Goal: Task Accomplishment & Management: Manage account settings

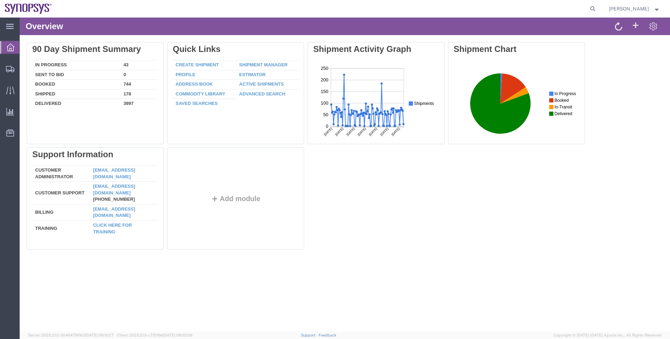
click at [621, 216] on div "Delete 90 Day Shipment Summary In Progress 43 Sent To Bid 0 Booked 744 Shipped …" at bounding box center [345, 147] width 636 height 211
click at [0, 0] on span "Shipment Manager" at bounding box center [0, 0] width 0 height 0
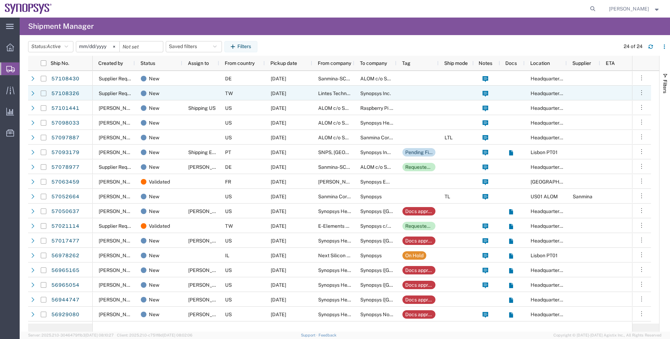
click at [44, 92] on input "Press Space to toggle row selection (unchecked)" at bounding box center [44, 94] width 6 height 6
checkbox input "true"
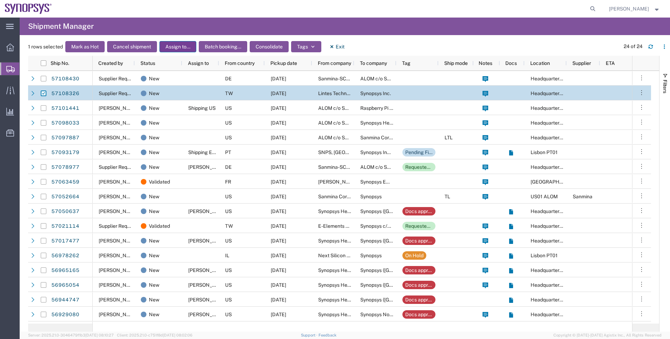
click at [175, 47] on button "Assign to..." at bounding box center [177, 46] width 37 height 11
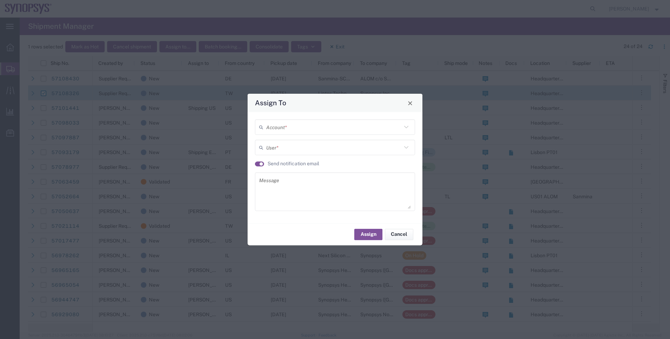
click at [277, 132] on input "text" at bounding box center [334, 127] width 136 height 12
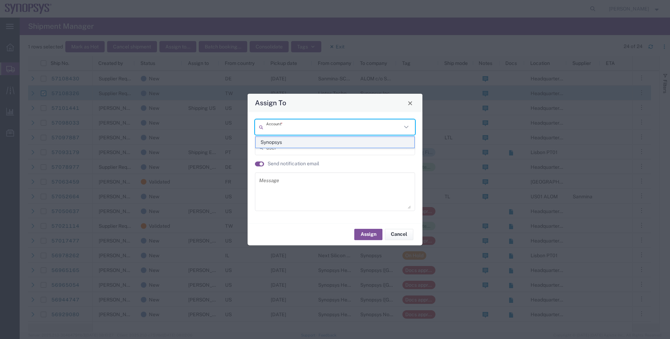
click at [274, 144] on span "Synopsys" at bounding box center [335, 142] width 159 height 11
type input "Synopsys"
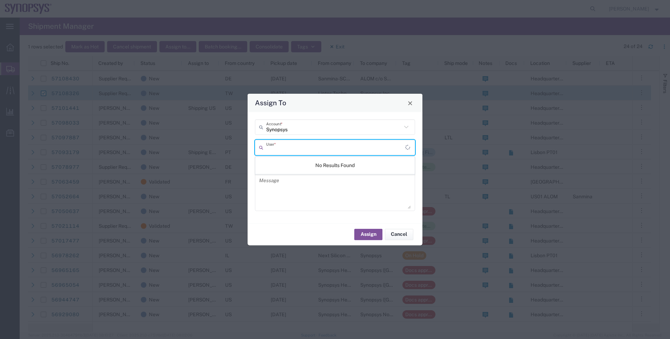
click at [275, 149] on input "text" at bounding box center [335, 148] width 139 height 12
click at [413, 101] on button "Close" at bounding box center [410, 103] width 10 height 10
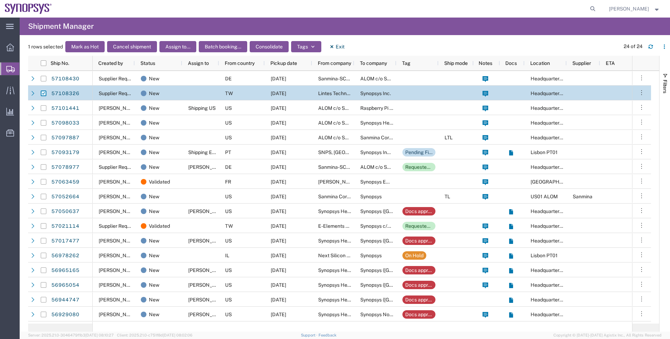
click at [42, 91] on input "Press Space to toggle row selection (checked)" at bounding box center [44, 94] width 6 height 6
checkbox input "false"
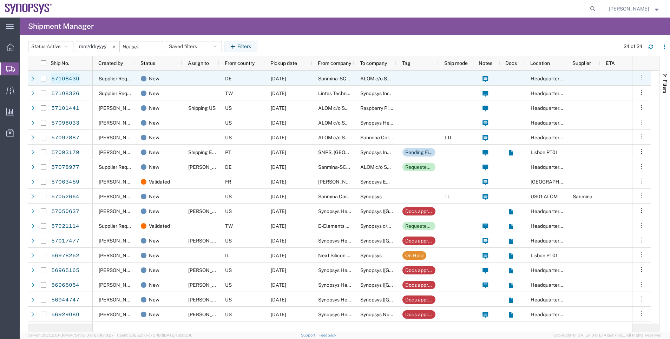
click at [73, 80] on link "57108430" at bounding box center [65, 78] width 29 height 11
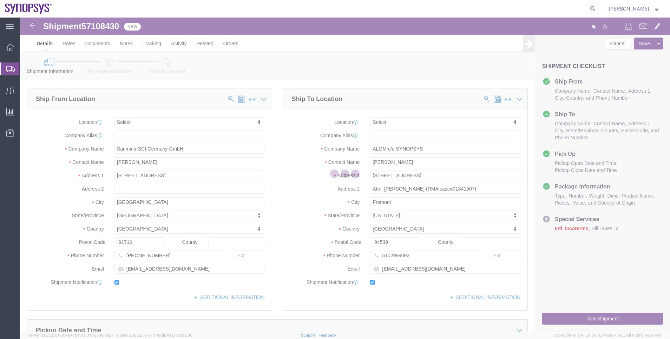
select select
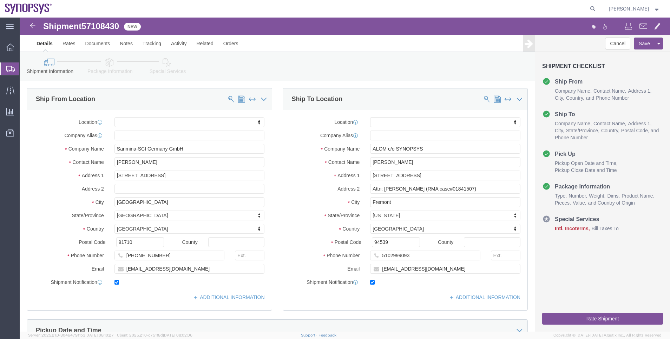
click icon
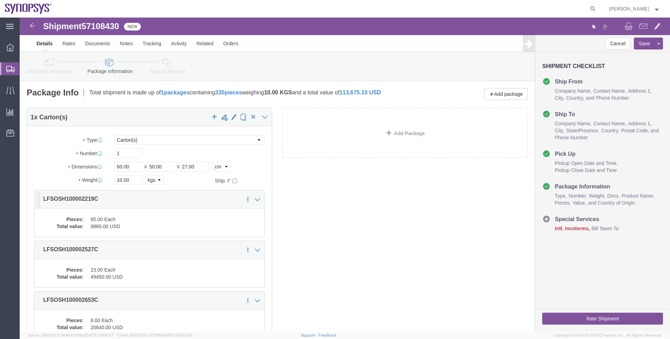
click div "Pieces: 85.00 Each Total value: 9860.00 USD"
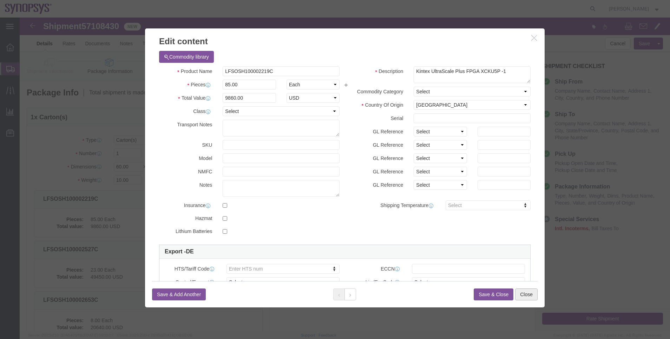
click button "Close"
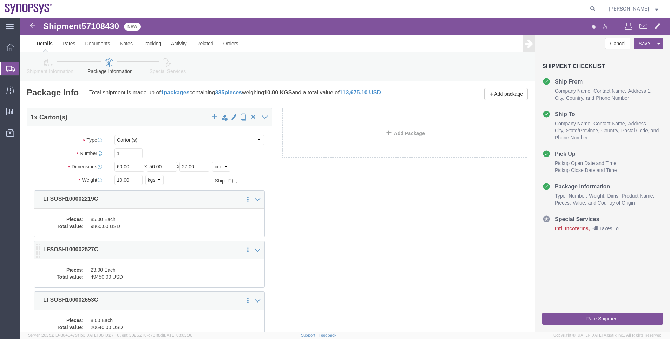
click dd "23.00 Each"
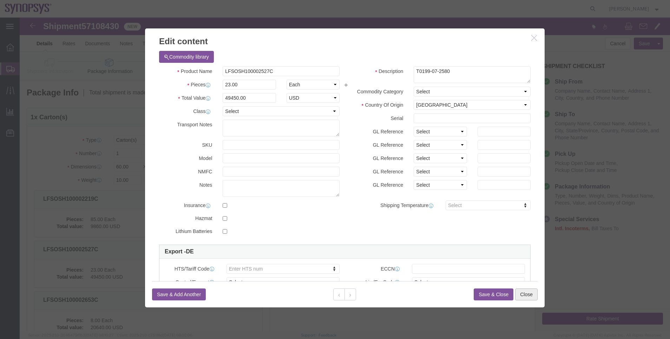
click button "Close"
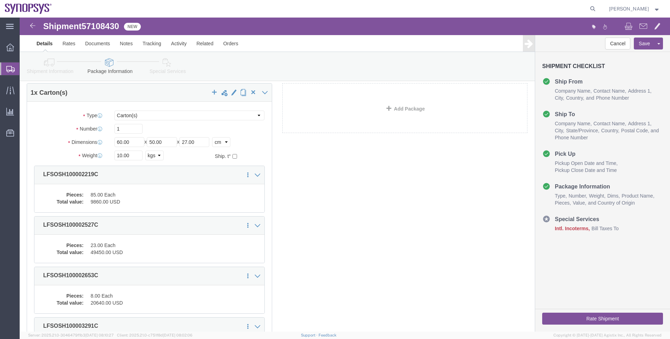
scroll to position [105, 0]
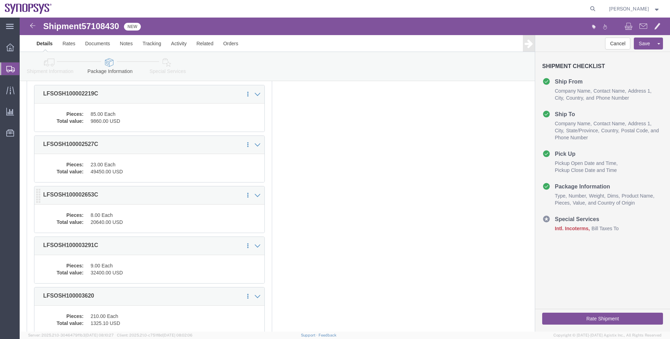
click dd "8.00 Each"
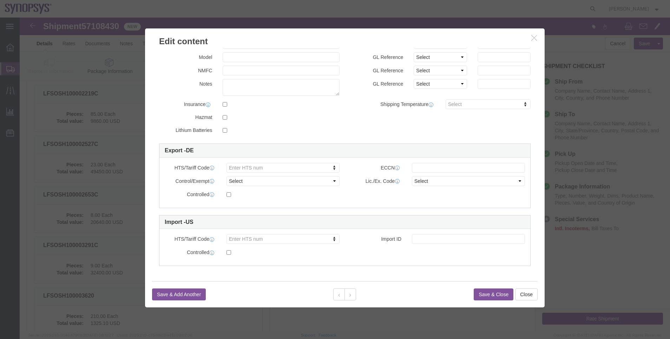
scroll to position [102, 0]
click button "Close"
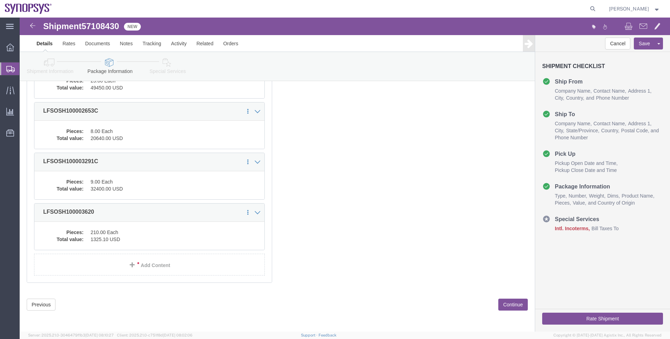
scroll to position [190, 0]
click div "Pieces: 9.00 Each Total value: 32400.00 USD"
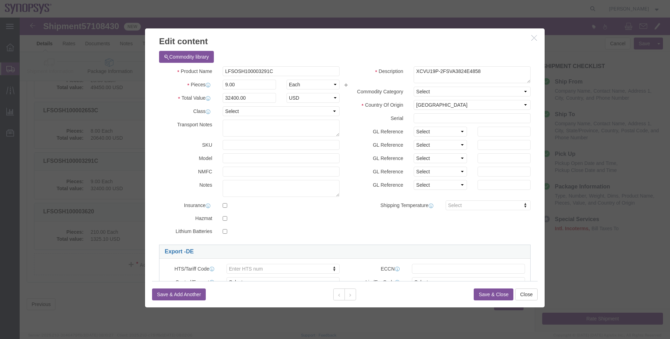
scroll to position [53, 0]
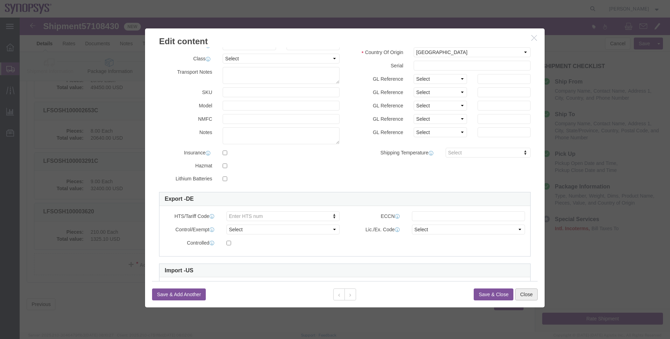
click button "Close"
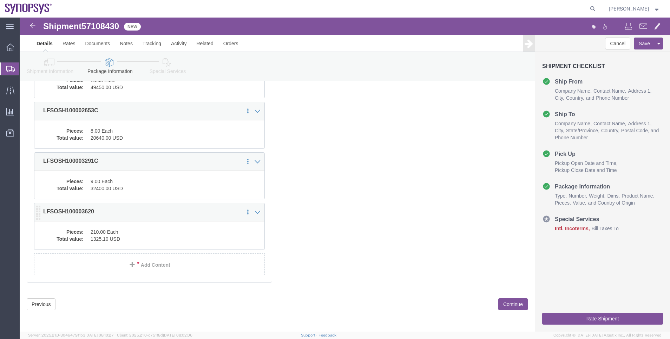
click dd "1325.10 USD"
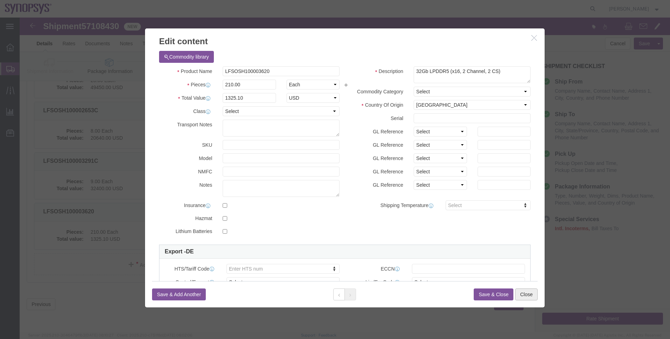
click button "Close"
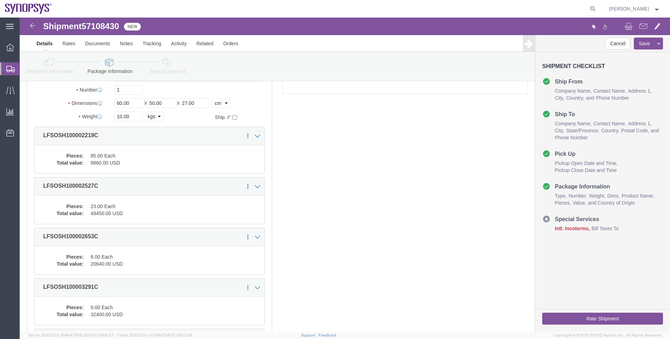
scroll to position [0, 0]
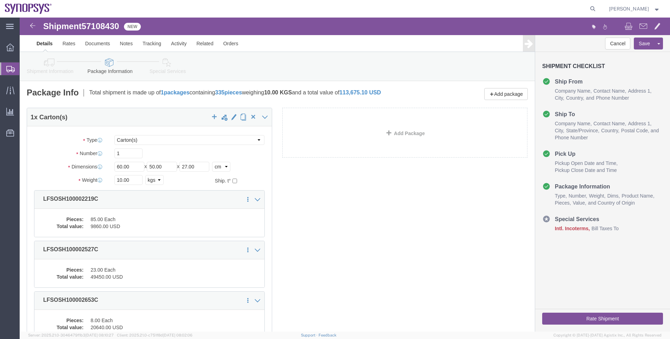
click div "Shipment Information Package Information Special Services"
click icon
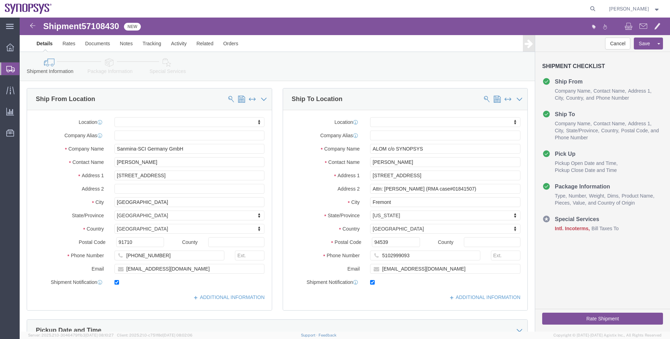
click span "57108430"
click span
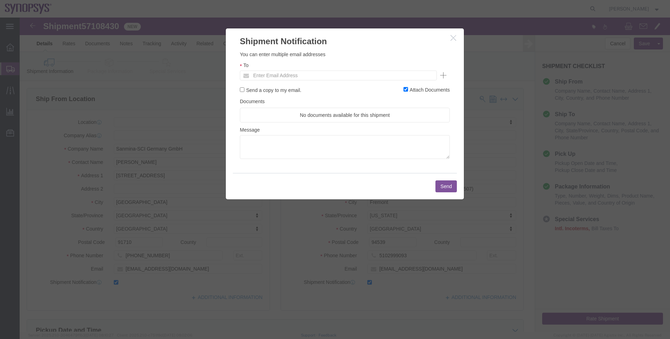
click ul "Enter Email Address"
type input "[EMAIL_ADDRESS][DOMAIN_NAME]"
click button "Send"
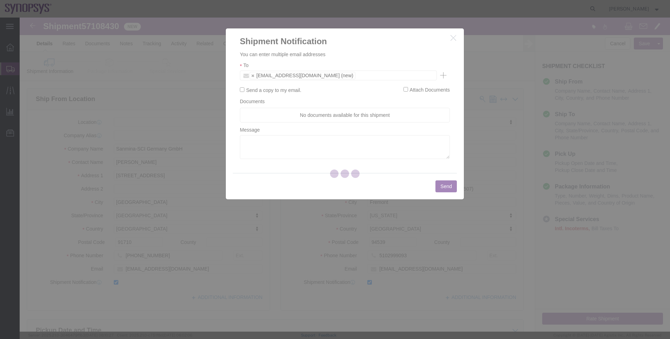
checkbox input "false"
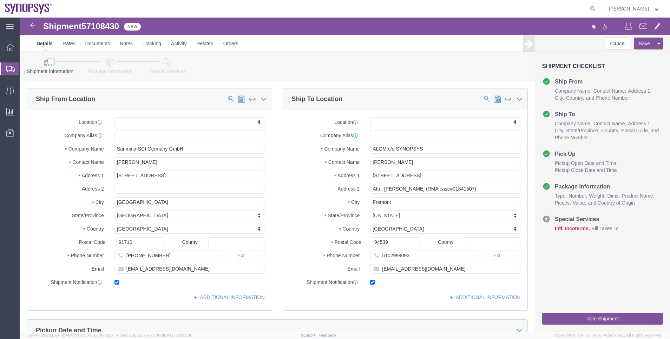
click div "Cancel Save Assign To Clone Shipment Save As Template Shipment Checklist Ship F…"
click link "Package Information"
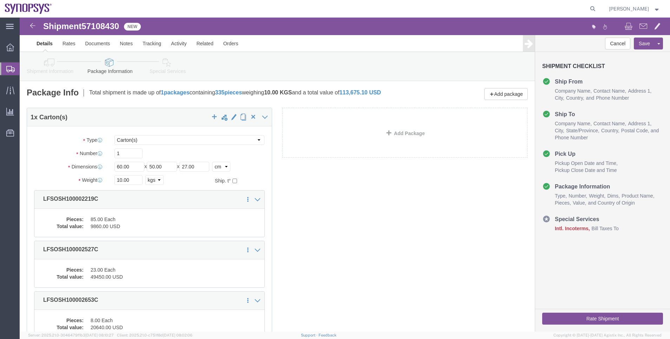
click at [0, 0] on span "Shipment Manager" at bounding box center [0, 0] width 0 height 0
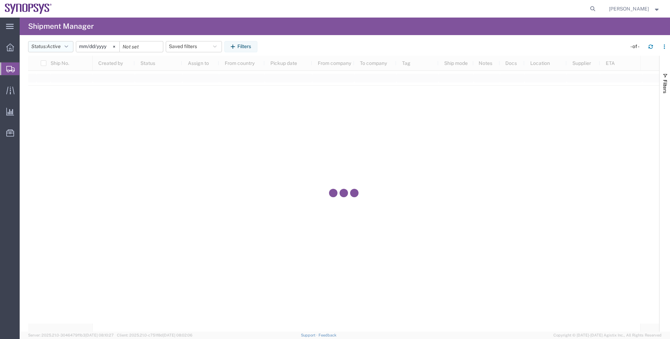
click at [71, 46] on button "Status: Active" at bounding box center [50, 46] width 45 height 11
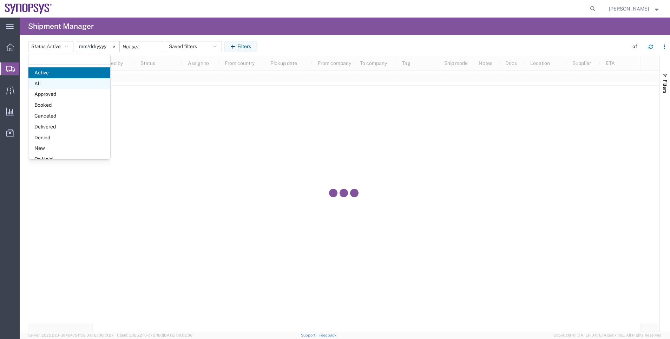
click at [70, 80] on span "All" at bounding box center [69, 83] width 82 height 11
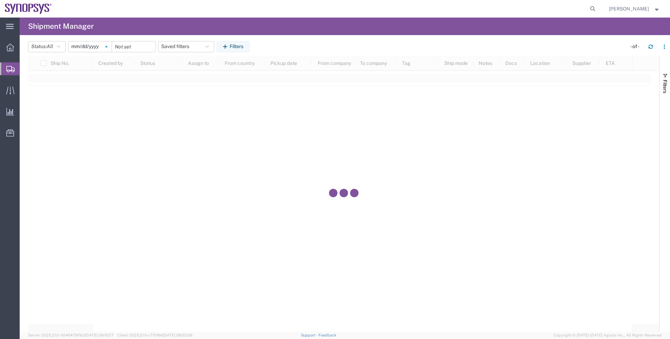
click at [107, 47] on icon at bounding box center [106, 47] width 2 height 2
click at [242, 44] on button "Filters" at bounding box center [233, 46] width 33 height 11
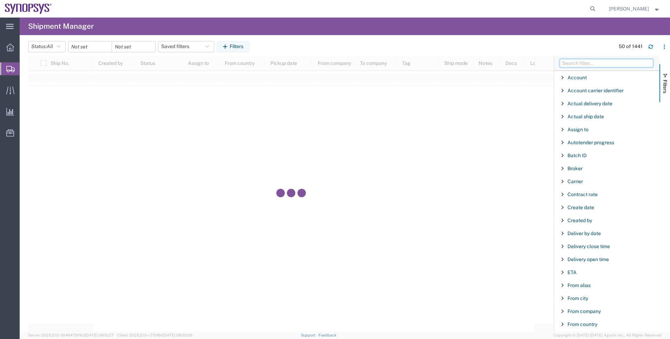
click at [569, 61] on input "Filter Columns Input" at bounding box center [606, 63] width 93 height 8
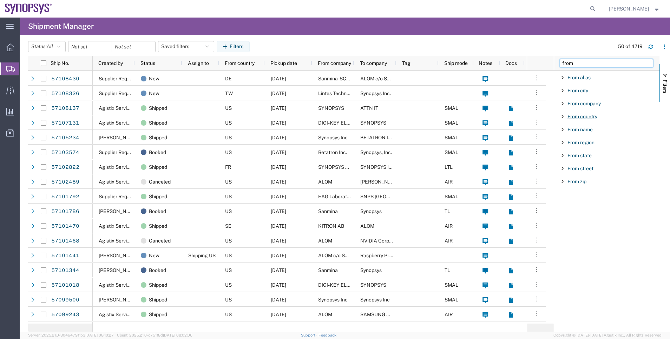
type input "from"
click at [592, 117] on span "From country" at bounding box center [582, 117] width 30 height 6
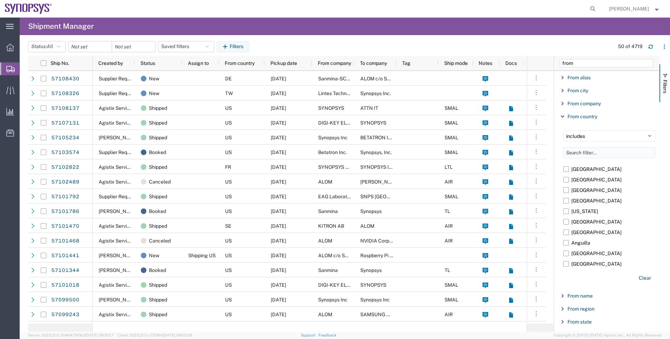
click at [580, 154] on input "Filter List 9 Filters" at bounding box center [609, 152] width 92 height 11
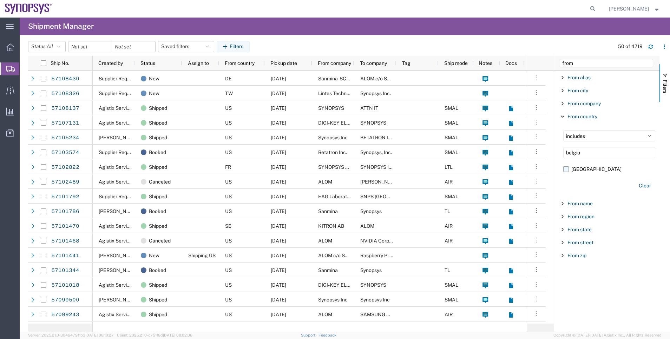
type input "belgiu"
click at [586, 174] on label "[GEOGRAPHIC_DATA]" at bounding box center [609, 169] width 92 height 11
click at [0, 0] on input "[GEOGRAPHIC_DATA]" at bounding box center [0, 0] width 0 height 0
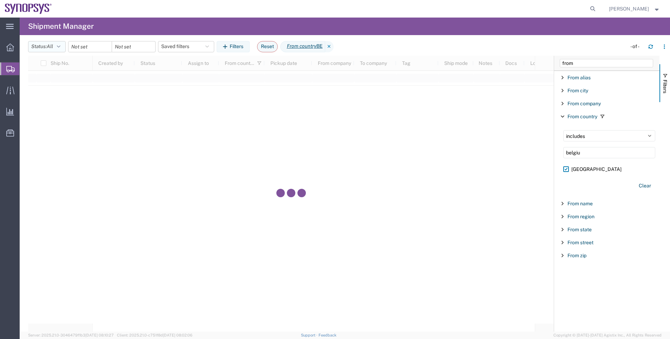
click at [56, 44] on button "Status: All" at bounding box center [47, 46] width 38 height 11
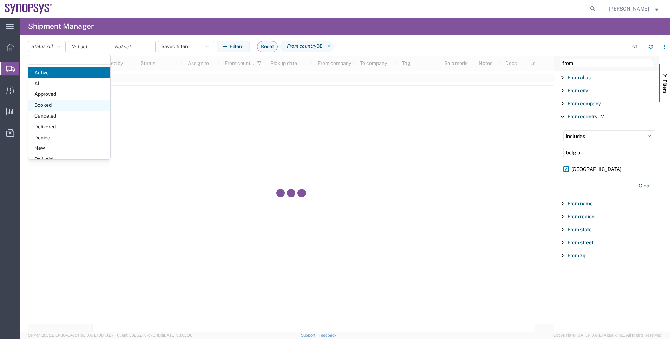
click at [58, 103] on span "Booked" at bounding box center [69, 105] width 82 height 11
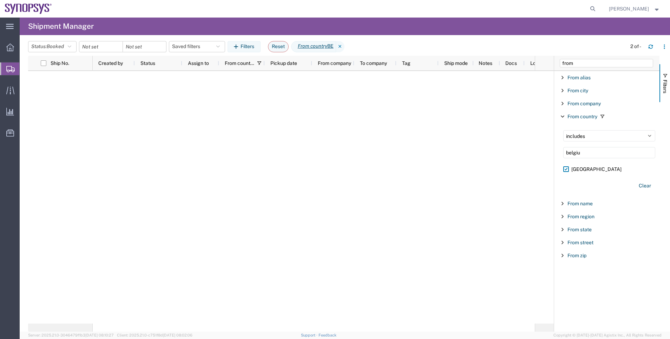
click at [537, 291] on div at bounding box center [291, 197] width 526 height 253
click at [0, 0] on span "Shipment Manager" at bounding box center [0, 0] width 0 height 0
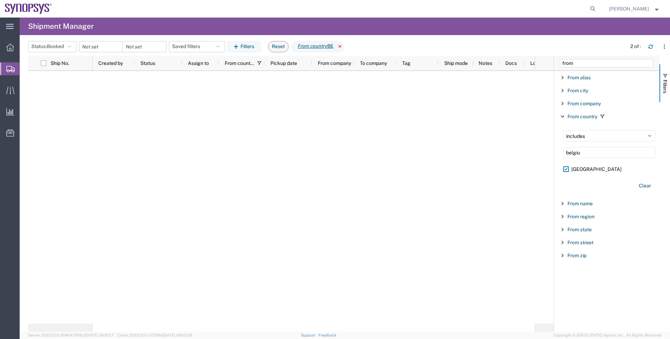
click at [341, 46] on icon at bounding box center [340, 46] width 8 height 11
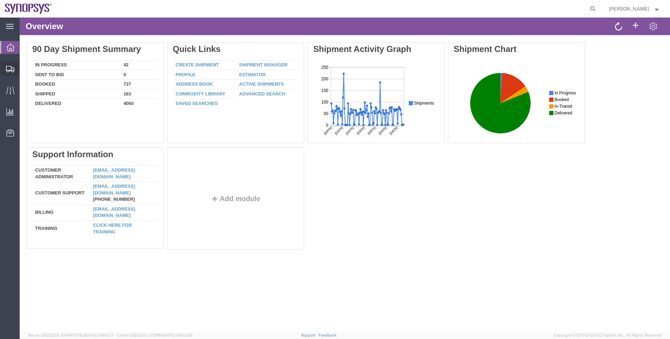
click at [0, 0] on span "Shipment Manager" at bounding box center [0, 0] width 0 height 0
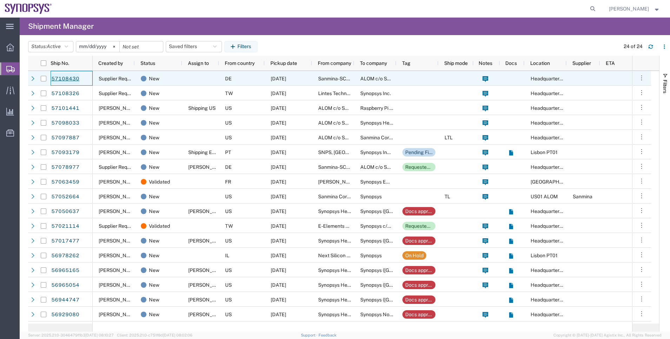
click at [73, 81] on link "57108430" at bounding box center [65, 78] width 29 height 11
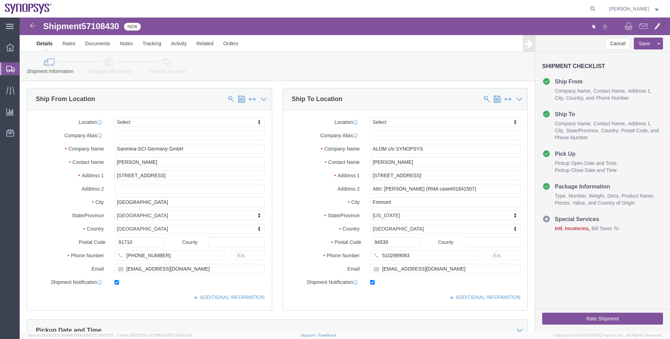
select select
click link "Package Information"
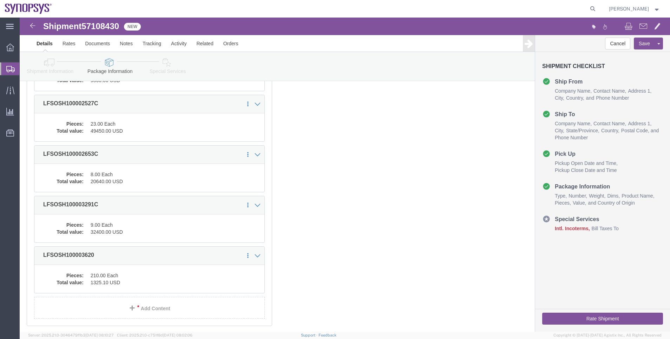
scroll to position [190, 0]
